Goal: Navigation & Orientation: Understand site structure

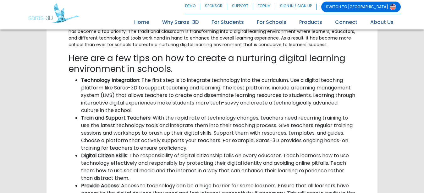
scroll to position [224, 0]
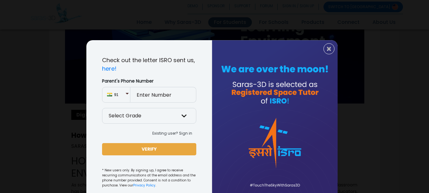
click at [220, 20] on div "× Check out the letter ISRO sent us, here! Parent's Phone Number 91 Select Grad…" at bounding box center [214, 96] width 429 height 193
click at [327, 47] on span "×" at bounding box center [329, 49] width 5 height 8
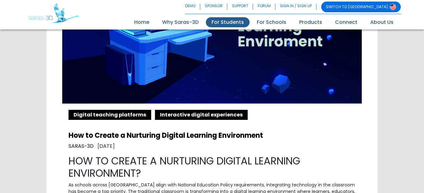
click at [236, 26] on link "For Students" at bounding box center [228, 22] width 44 height 10
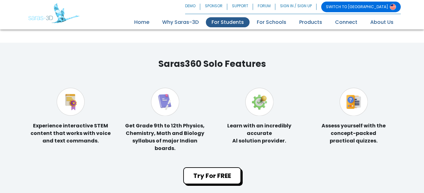
scroll to position [1186, 0]
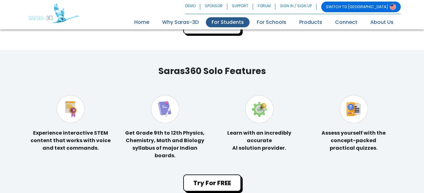
click at [191, 27] on nav "SWITCH TO [GEOGRAPHIC_DATA] DEMO SPONSOR SUPPORT FORUM SIGN IN / SIGN UP SWITCH…" at bounding box center [212, 15] width 424 height 30
click at [191, 25] on link "Why Saras-3D" at bounding box center [181, 22] width 48 height 10
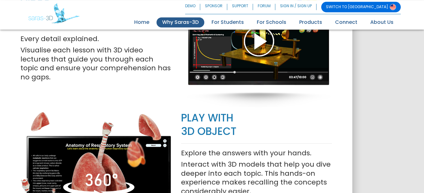
scroll to position [673, 0]
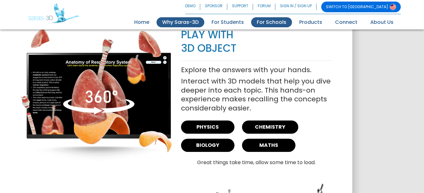
click at [284, 20] on link "For Schools" at bounding box center [271, 22] width 41 height 10
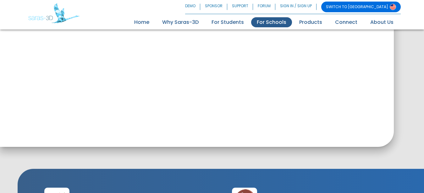
scroll to position [481, 0]
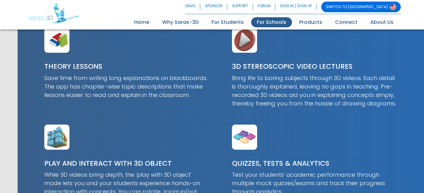
click at [306, 16] on div "SWITCH TO [GEOGRAPHIC_DATA] DEMO SPONSOR SUPPORT FORUM SIGN IN / SIGN UP SWITCH…" at bounding box center [212, 13] width 377 height 23
click at [308, 18] on link "Products" at bounding box center [311, 22] width 34 height 10
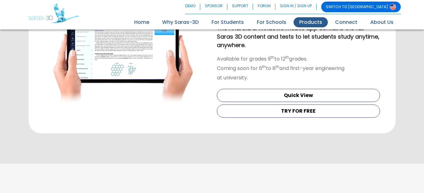
scroll to position [680, 0]
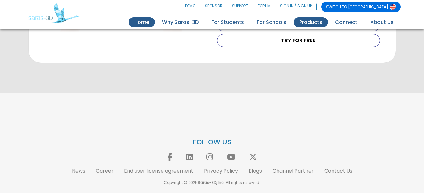
click at [140, 26] on link "Home (current)" at bounding box center [142, 22] width 26 height 10
